Goal: Information Seeking & Learning: Learn about a topic

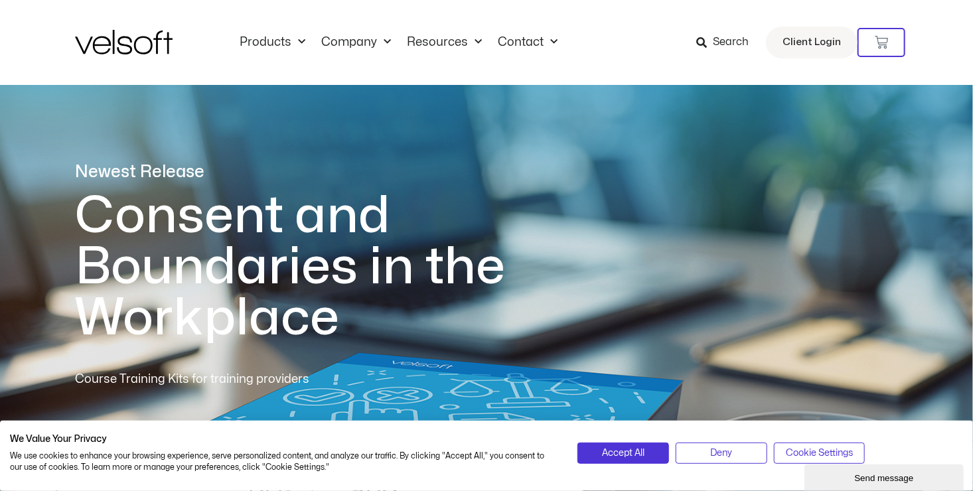
click at [719, 37] on span "Search" at bounding box center [731, 42] width 36 height 17
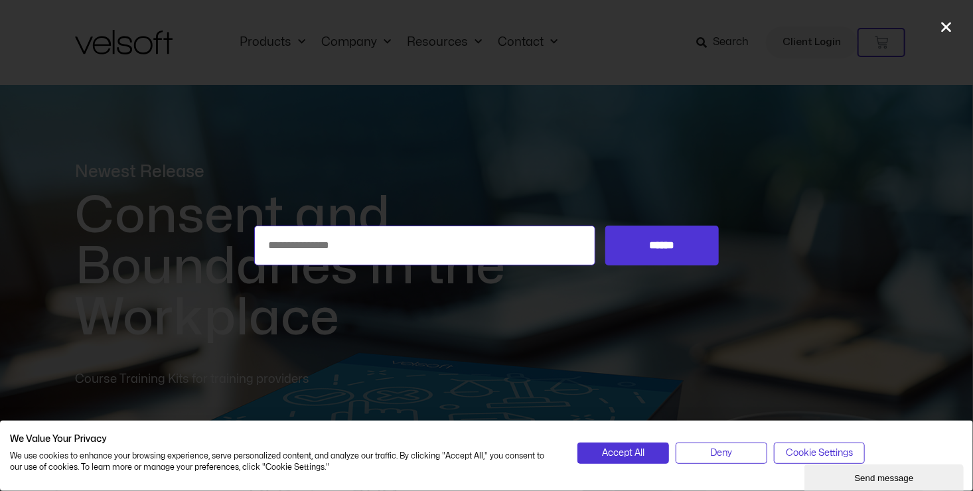
click at [352, 241] on input "Search for:" at bounding box center [424, 246] width 341 height 40
click at [630, 454] on span "Accept All" at bounding box center [623, 453] width 42 height 15
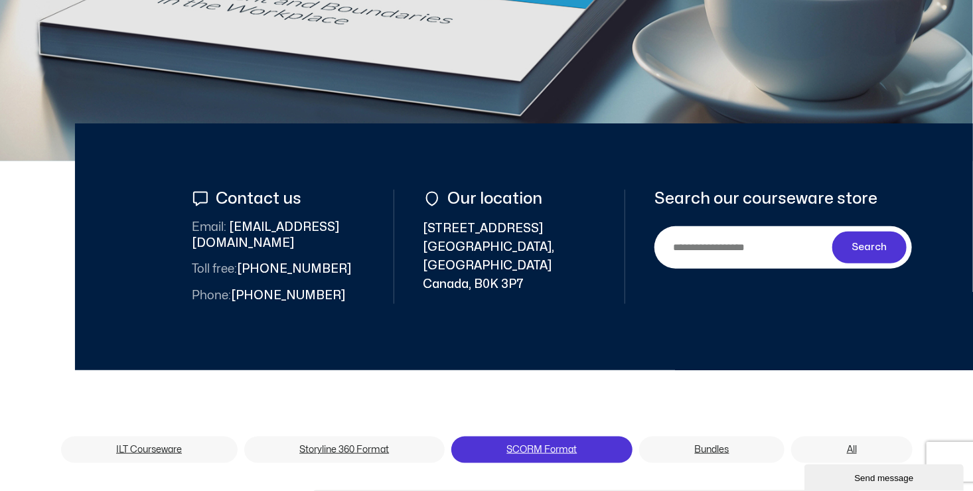
scroll to position [597, 0]
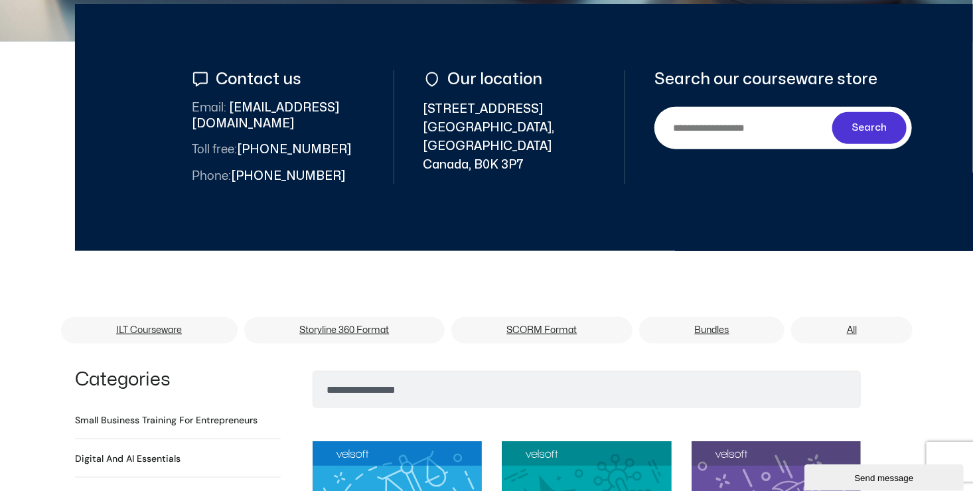
click at [688, 129] on input "Search" at bounding box center [746, 128] width 173 height 30
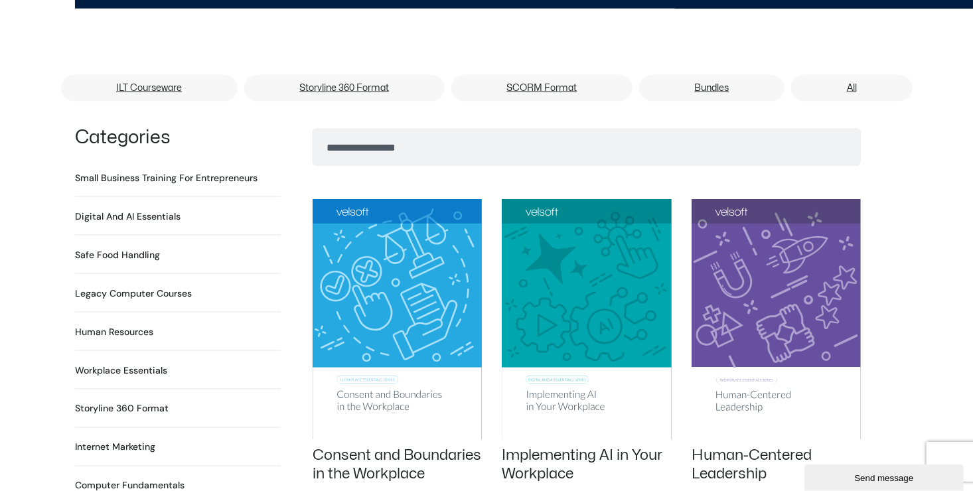
scroll to position [863, 0]
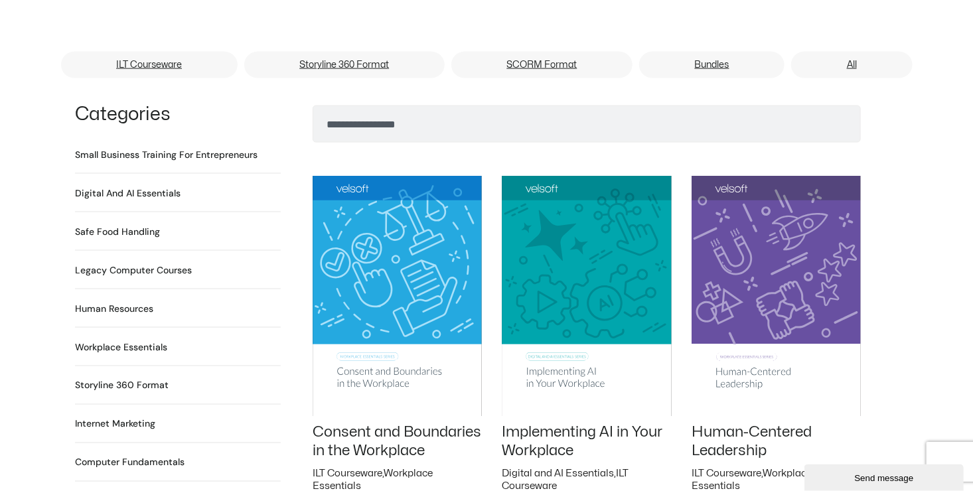
click at [119, 302] on h2 "Human Resources 64 Products" at bounding box center [114, 309] width 78 height 14
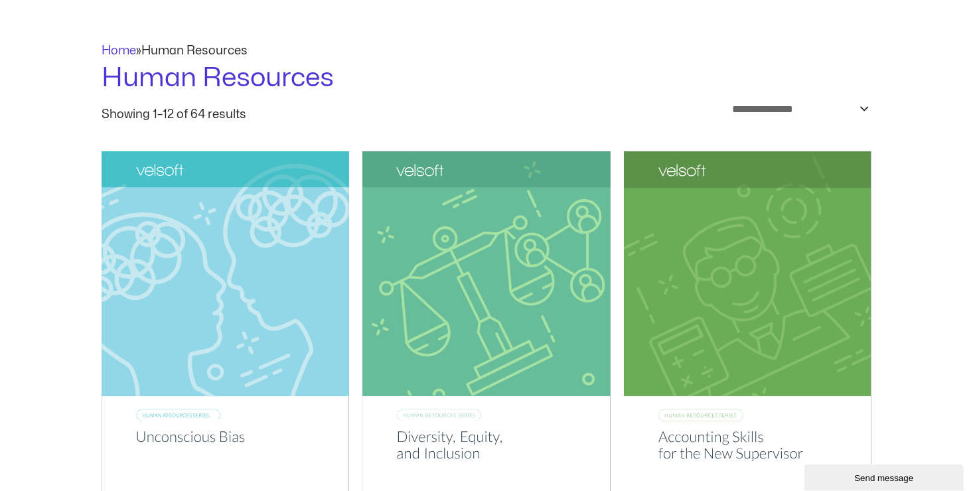
scroll to position [266, 0]
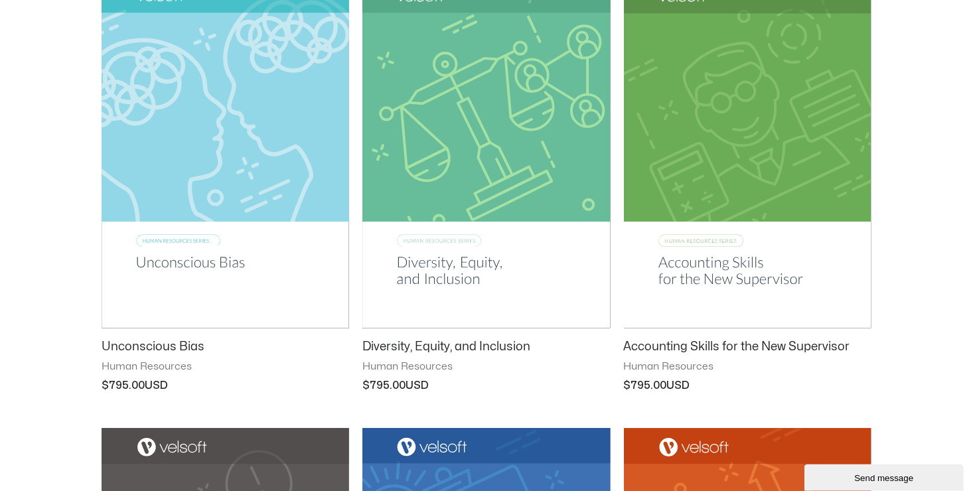
click at [471, 175] on img at bounding box center [486, 152] width 248 height 351
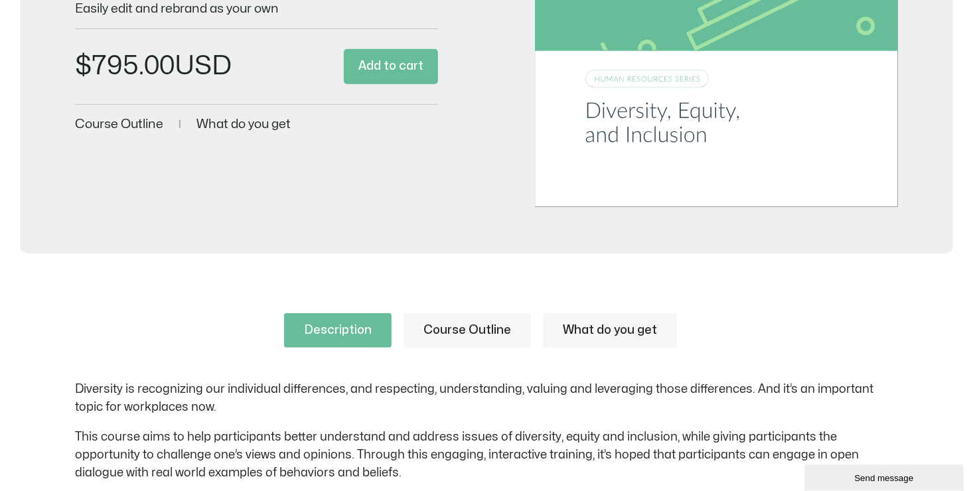
scroll to position [398, 0]
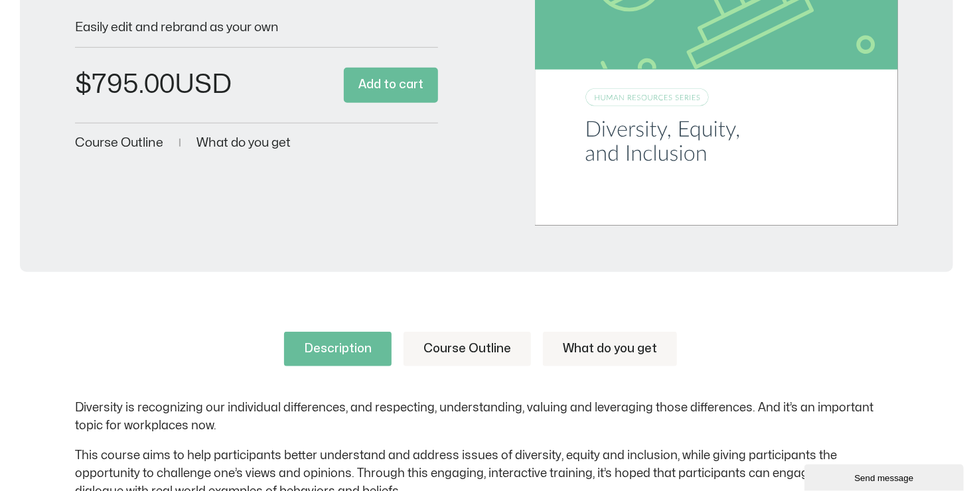
click at [459, 351] on link "Course Outline" at bounding box center [467, 349] width 127 height 35
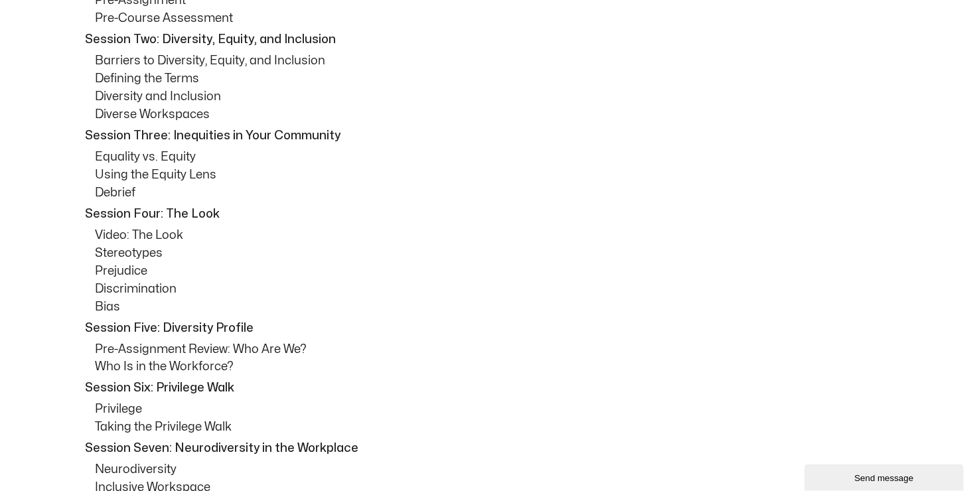
scroll to position [465, 0]
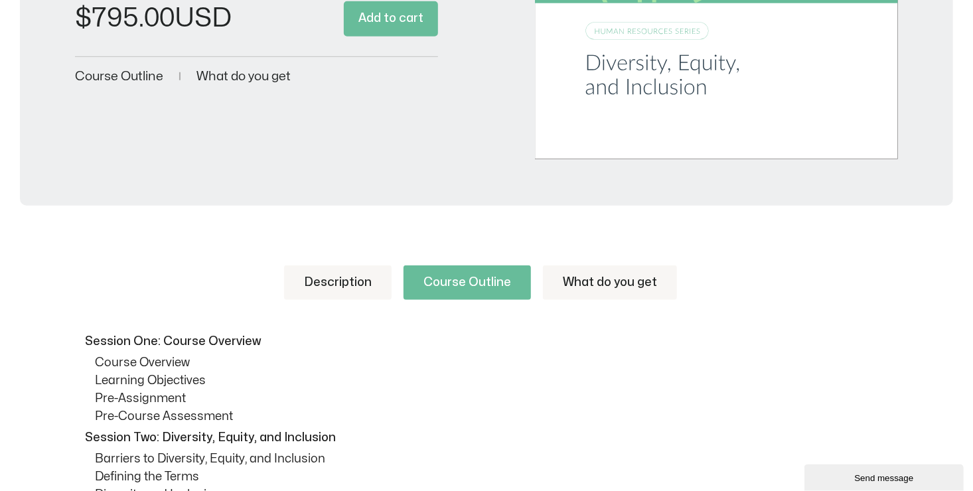
click at [339, 289] on link "Description" at bounding box center [338, 283] width 108 height 35
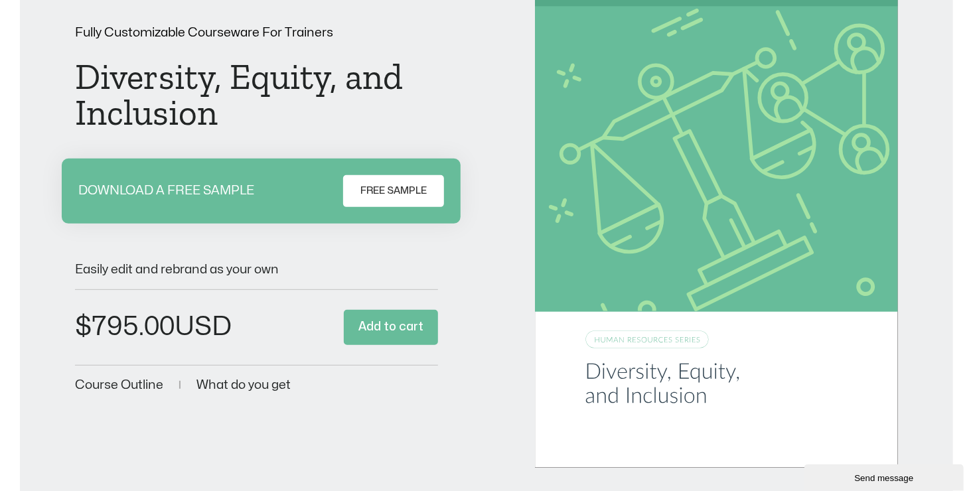
scroll to position [133, 0]
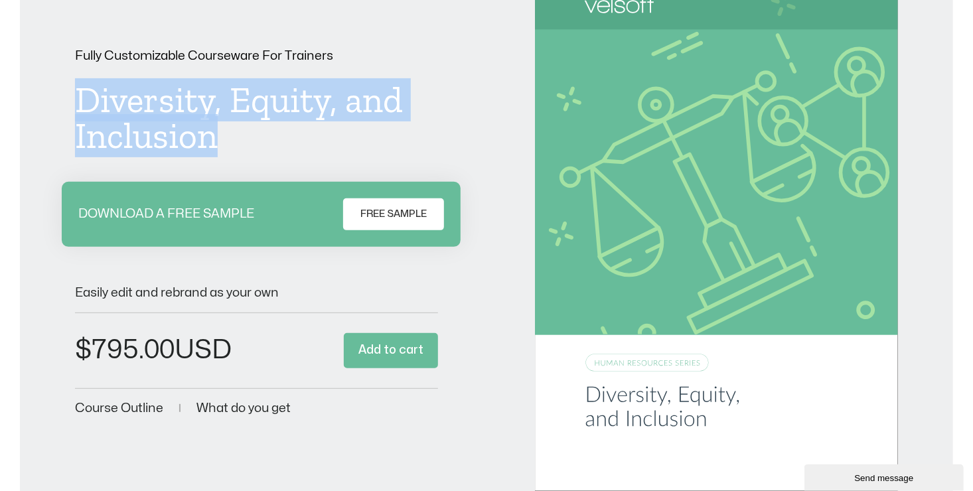
drag, startPoint x: 78, startPoint y: 88, endPoint x: 224, endPoint y: 157, distance: 161.5
click at [224, 157] on div "Fully Customizable Courseware For Trainers Diversity, Equity, and Inclusion DOW…" at bounding box center [256, 234] width 363 height 368
drag, startPoint x: 224, startPoint y: 157, endPoint x: 176, endPoint y: 130, distance: 55.0
copy h1 "Diversity, Equity, and Inclusion"
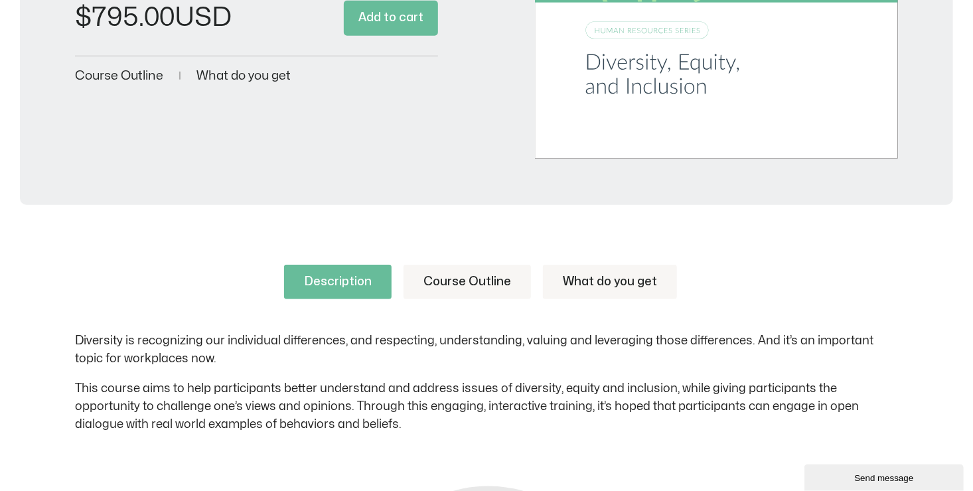
scroll to position [597, 0]
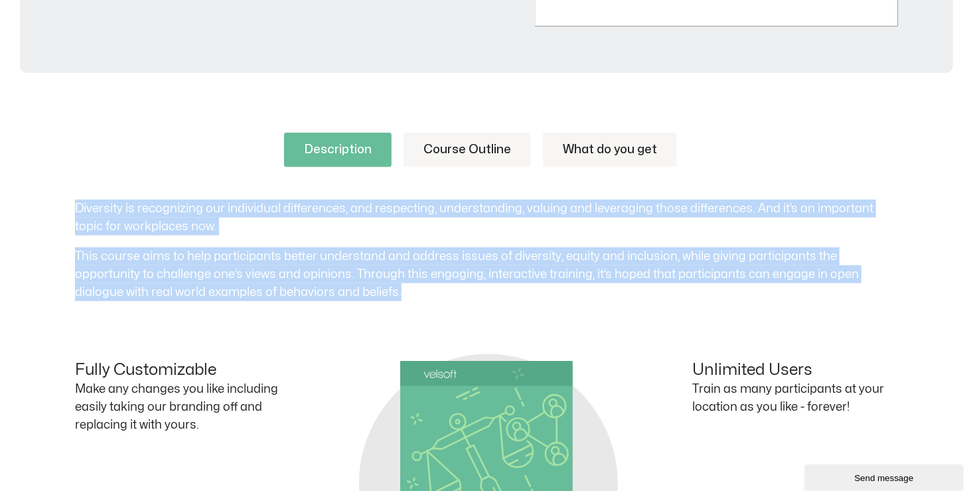
drag, startPoint x: 75, startPoint y: 205, endPoint x: 302, endPoint y: 292, distance: 243.1
click at [302, 292] on div "Diversity is recognizing our individual differences, and respecting, understand…" at bounding box center [486, 251] width 823 height 102
copy div "Diversity is recognizing our individual differences, and respecting, understand…"
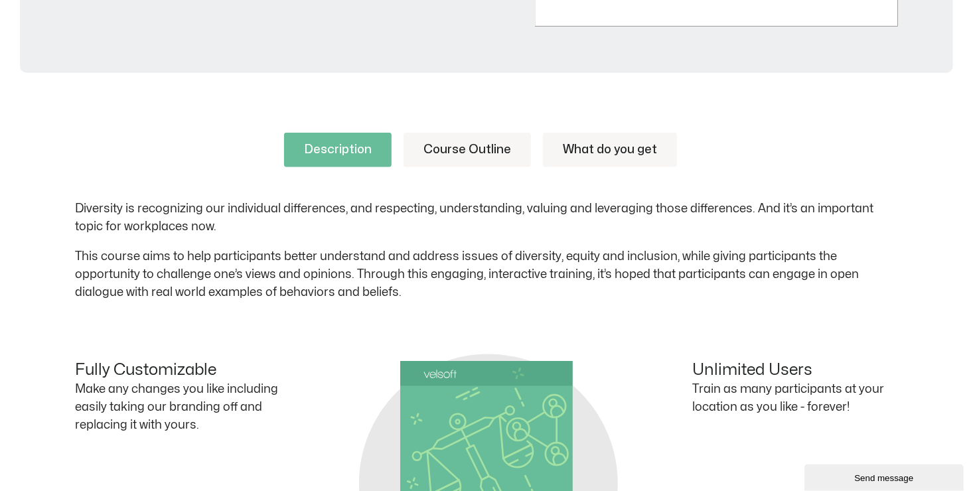
click at [416, 342] on div "Fully Customizable Make any changes you like including easily taking our brandi…" at bounding box center [486, 443] width 823 height 271
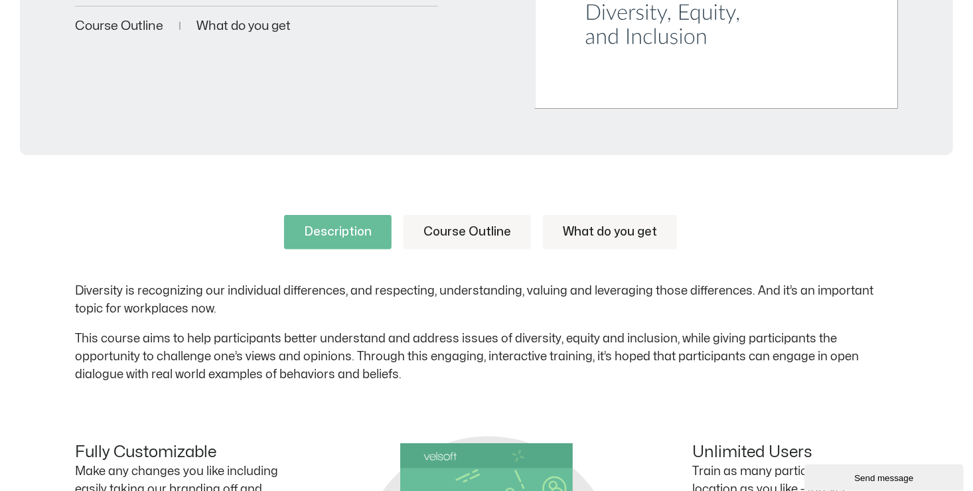
scroll to position [465, 0]
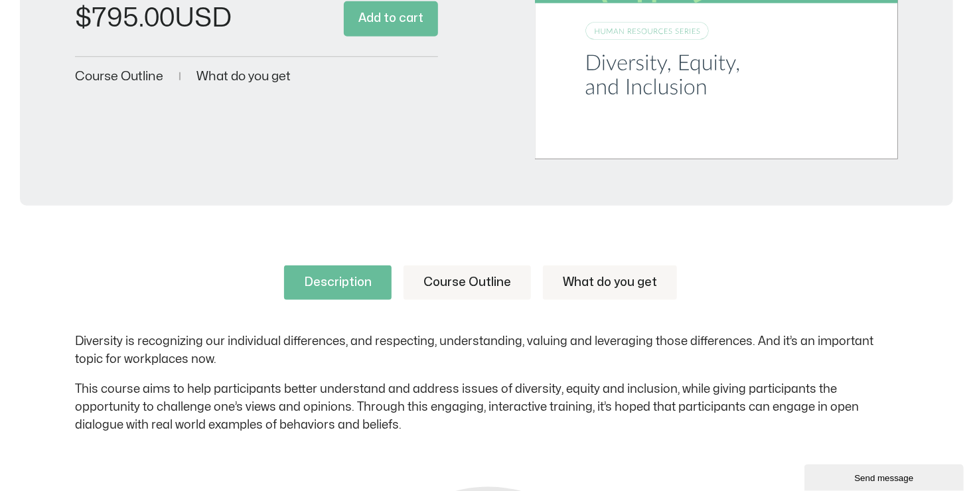
click at [453, 285] on link "Course Outline" at bounding box center [467, 283] width 127 height 35
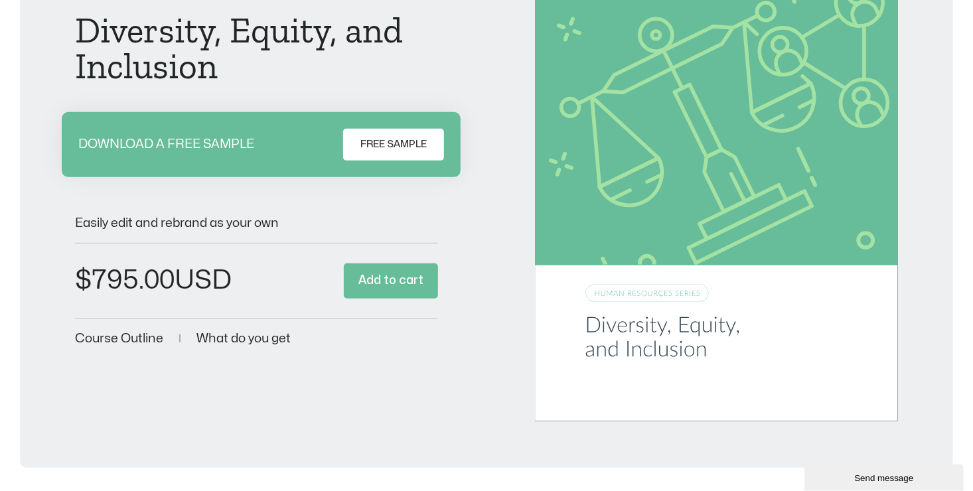
scroll to position [199, 0]
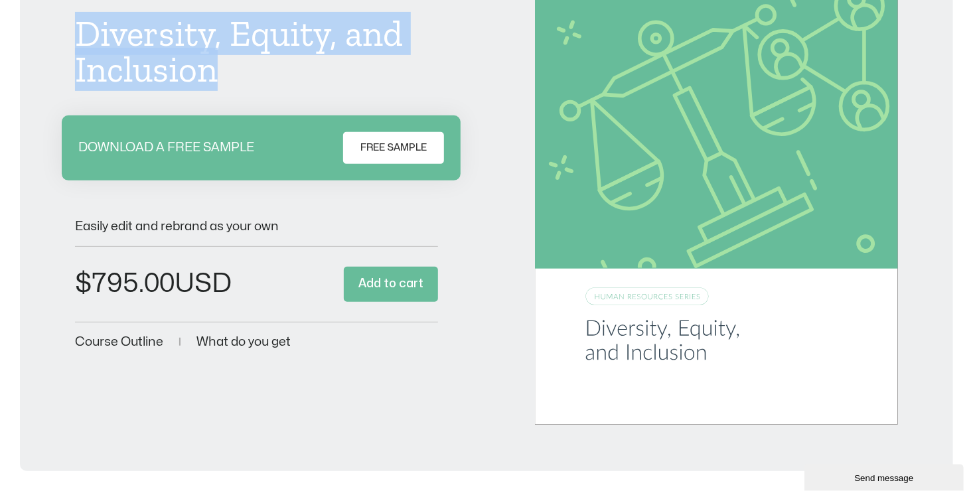
drag, startPoint x: 72, startPoint y: 38, endPoint x: 212, endPoint y: 86, distance: 147.4
click at [212, 86] on div "Fully Customizable Courseware For Trainers Diversity, Equity, and Inclusion DOW…" at bounding box center [486, 167] width 907 height 514
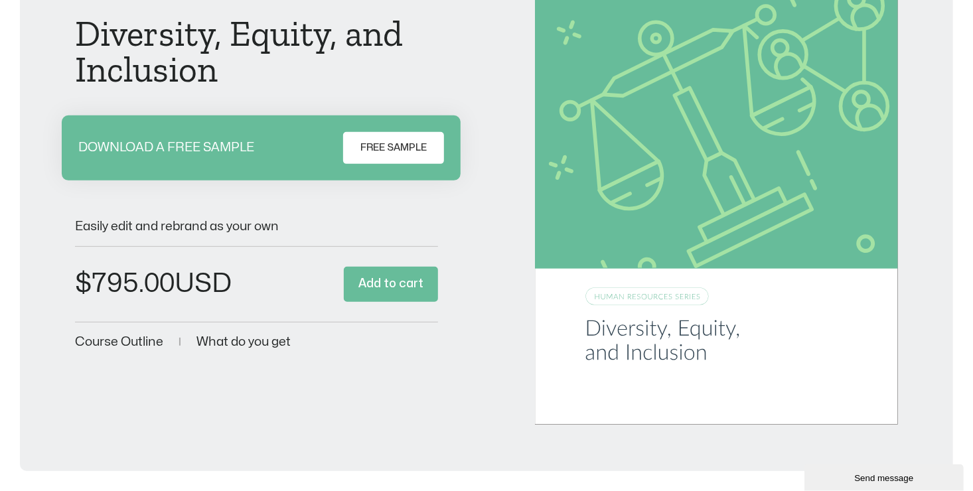
click at [339, 404] on div "Fully Customizable Courseware For Trainers Diversity, Equity, and Inclusion DOW…" at bounding box center [486, 167] width 823 height 514
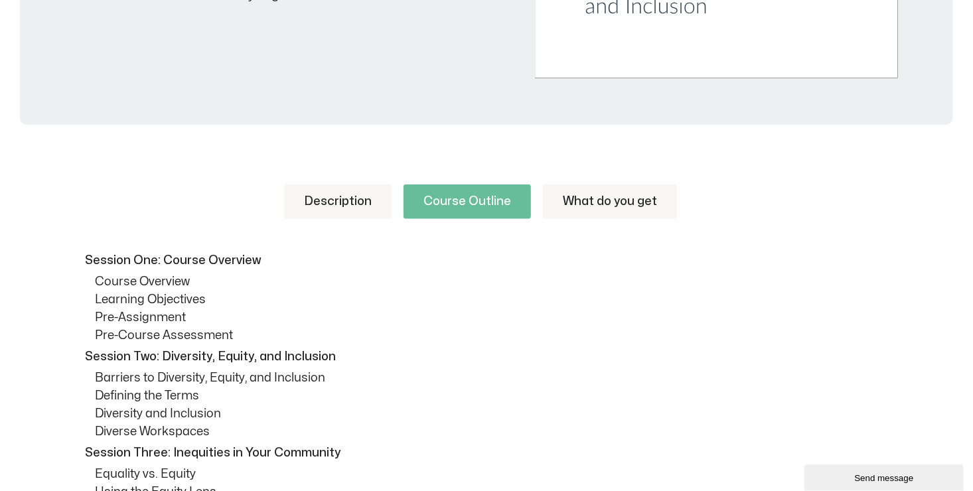
scroll to position [531, 0]
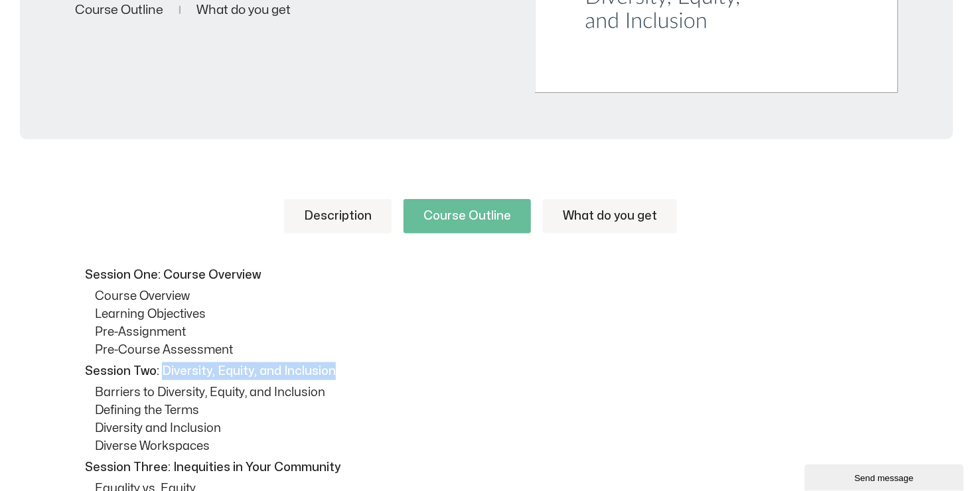
drag, startPoint x: 163, startPoint y: 367, endPoint x: 338, endPoint y: 378, distance: 174.9
click at [338, 378] on p "Session Two: Diversity, Equity, and Inclusion" at bounding box center [490, 371] width 810 height 18
drag, startPoint x: 338, startPoint y: 378, endPoint x: 244, endPoint y: 374, distance: 94.4
copy p "Diversity, Equity, and Inclusion"
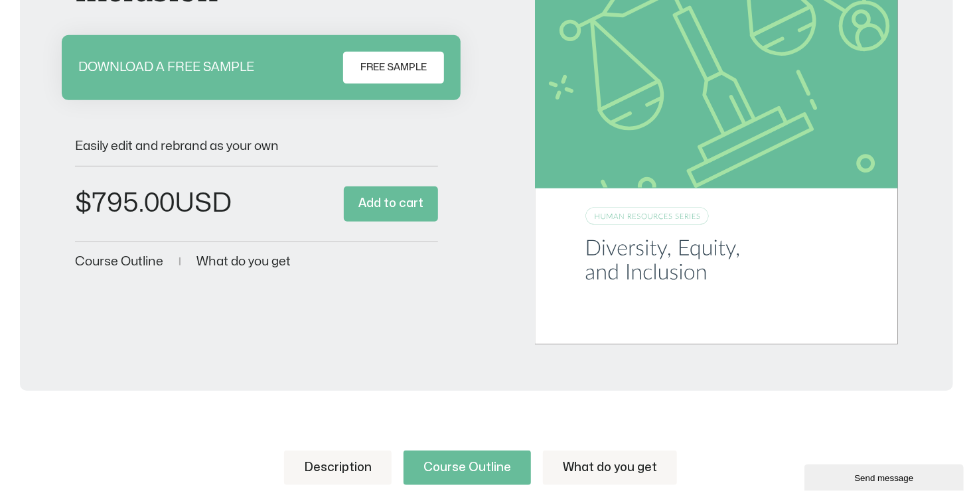
scroll to position [66, 0]
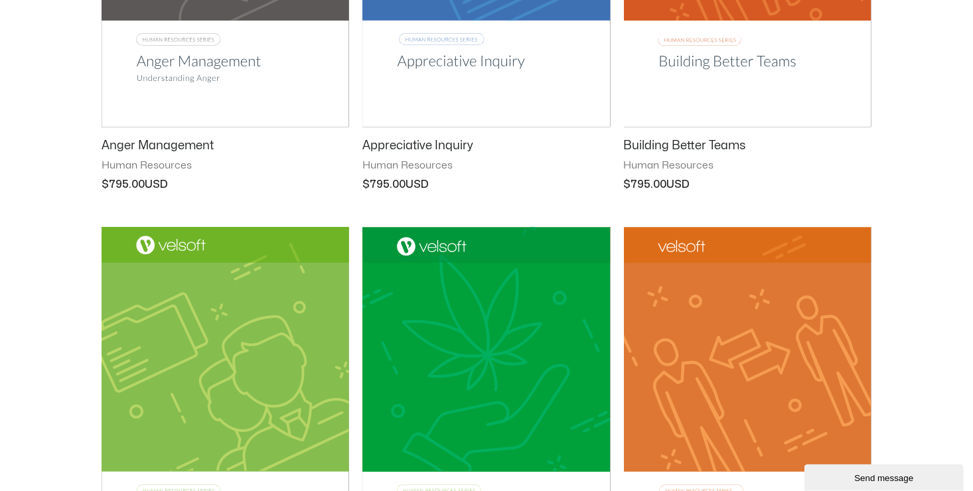
scroll to position [996, 0]
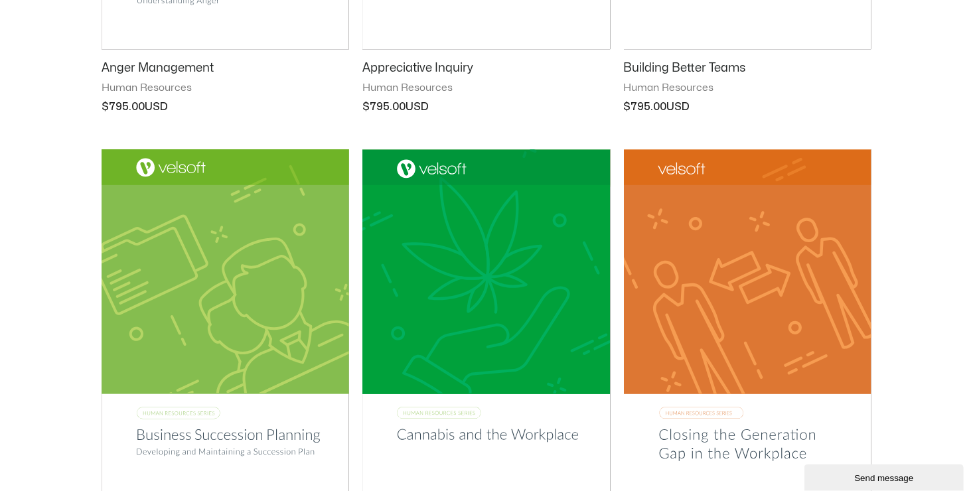
click at [673, 204] on img at bounding box center [748, 325] width 248 height 352
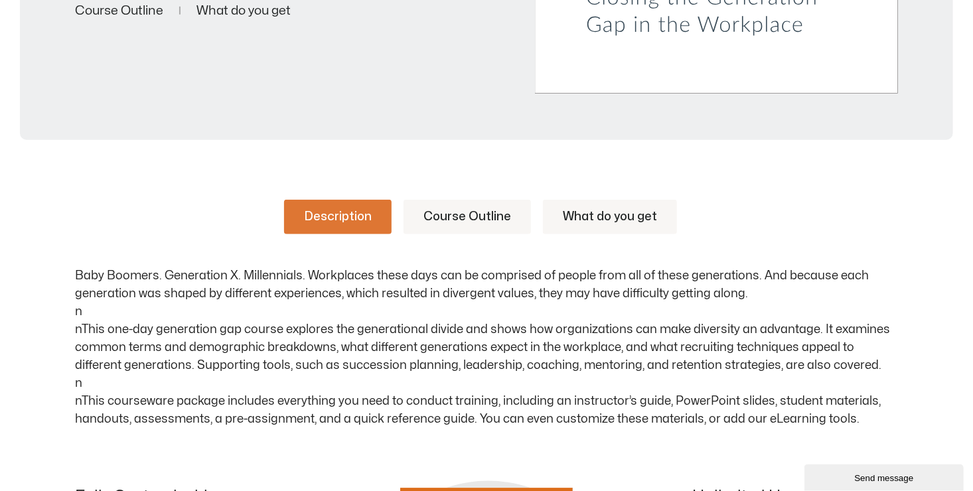
scroll to position [664, 0]
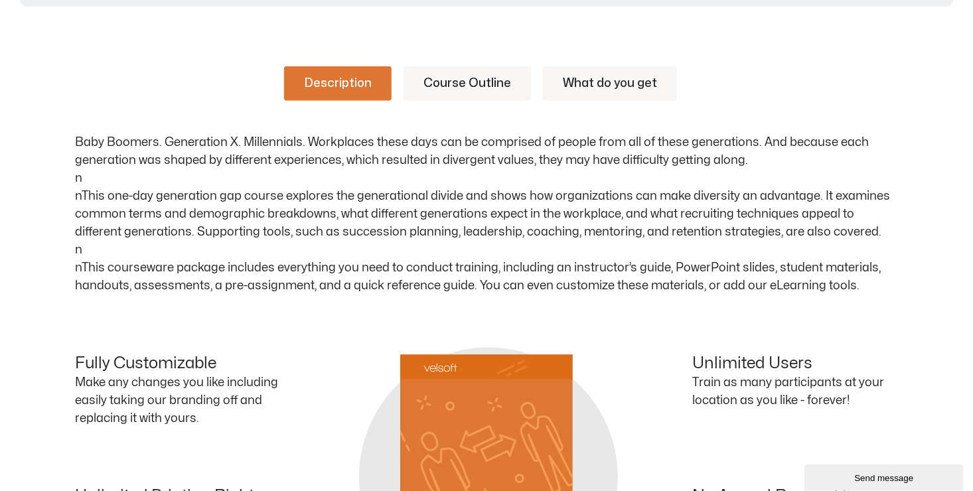
drag, startPoint x: 75, startPoint y: 135, endPoint x: 859, endPoint y: 289, distance: 799.0
click at [859, 289] on p "Baby Boomers. Generation X. Millennials. Workplaces these days can be comprised…" at bounding box center [486, 213] width 823 height 161
copy p "Baby Boomers. Generation X. Millennials. Workplaces these days can be comprised…"
click at [556, 366] on div "Unlimited Users Train as many participants at your location as you like - forev…" at bounding box center [693, 396] width 412 height 85
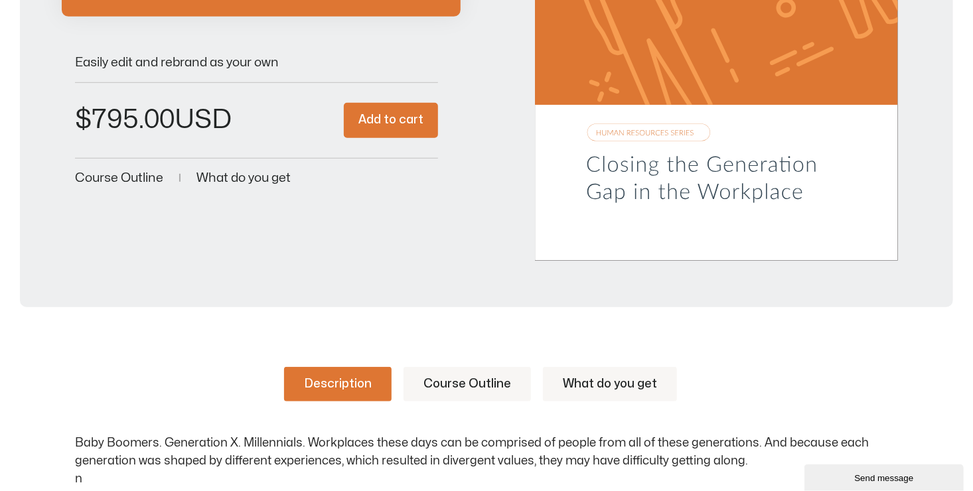
scroll to position [332, 0]
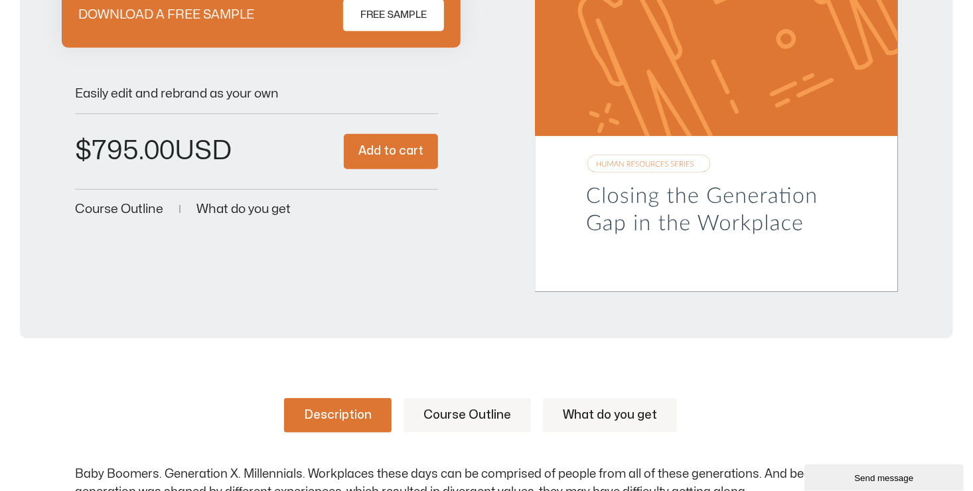
click at [470, 414] on link "Course Outline" at bounding box center [467, 415] width 127 height 35
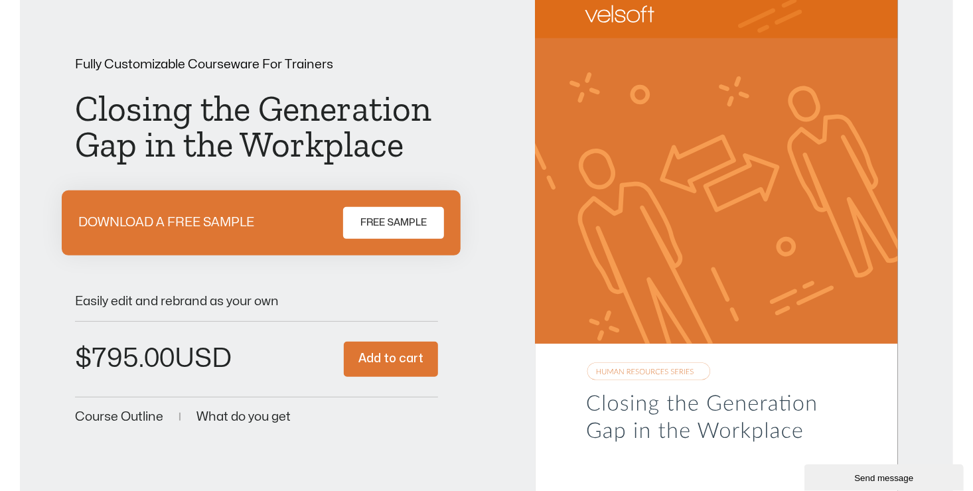
scroll to position [133, 0]
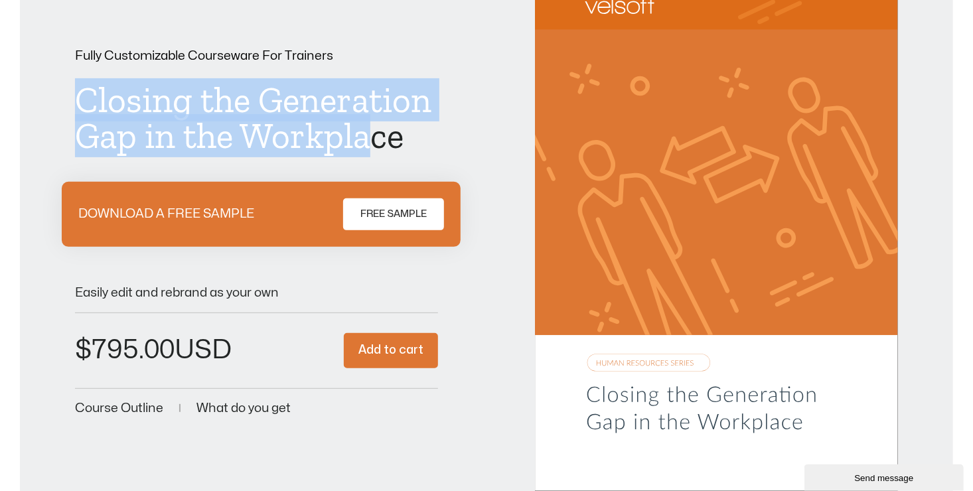
drag, startPoint x: 72, startPoint y: 100, endPoint x: 367, endPoint y: 143, distance: 297.8
click at [367, 143] on div "Fully Customizable Courseware For Trainers Closing the Generation Gap in the Wo…" at bounding box center [486, 234] width 907 height 514
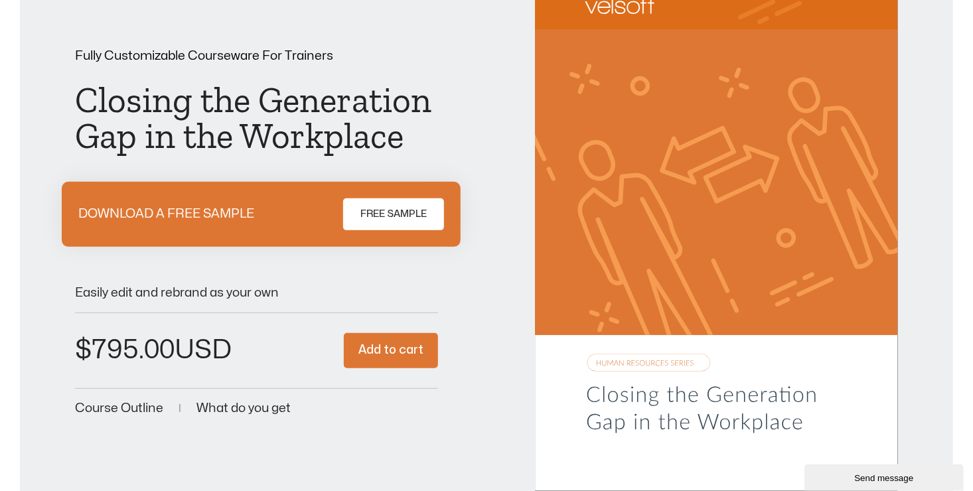
drag, startPoint x: 367, startPoint y: 143, endPoint x: 416, endPoint y: 153, distance: 49.6
click at [416, 153] on h1 "Closing the Generation Gap in the Workplace" at bounding box center [256, 118] width 363 height 72
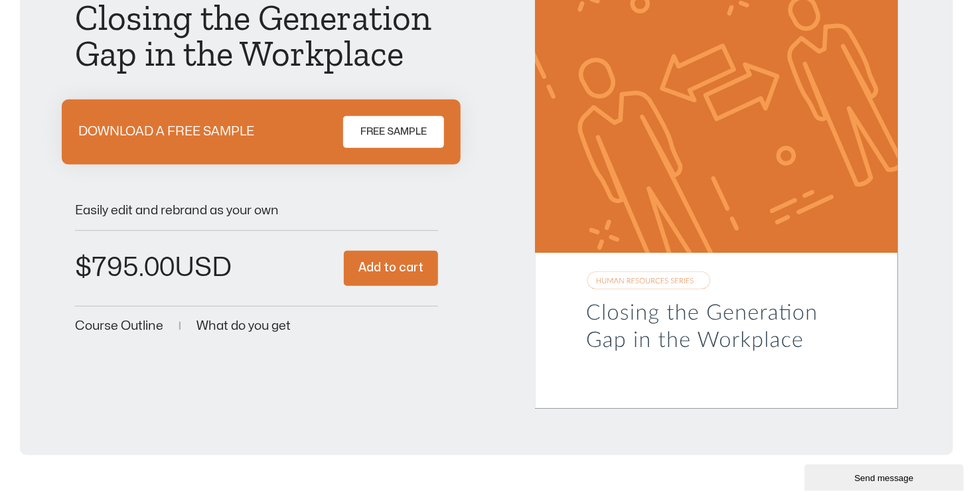
scroll to position [199, 0]
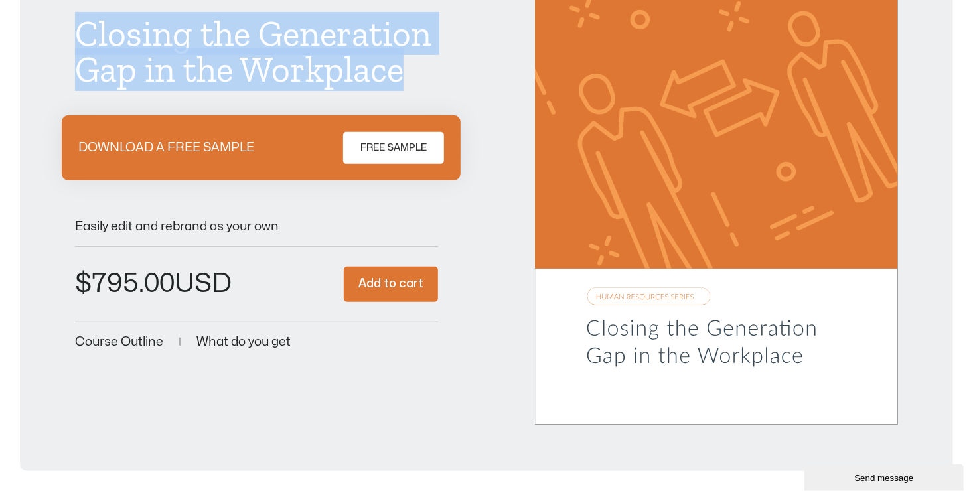
drag, startPoint x: 78, startPoint y: 30, endPoint x: 406, endPoint y: 66, distance: 329.2
click at [406, 66] on h1 "Closing the Generation Gap in the Workplace" at bounding box center [256, 52] width 363 height 72
copy h1 "Closing the Generation Gap in the Workplace"
